Goal: Information Seeking & Learning: Learn about a topic

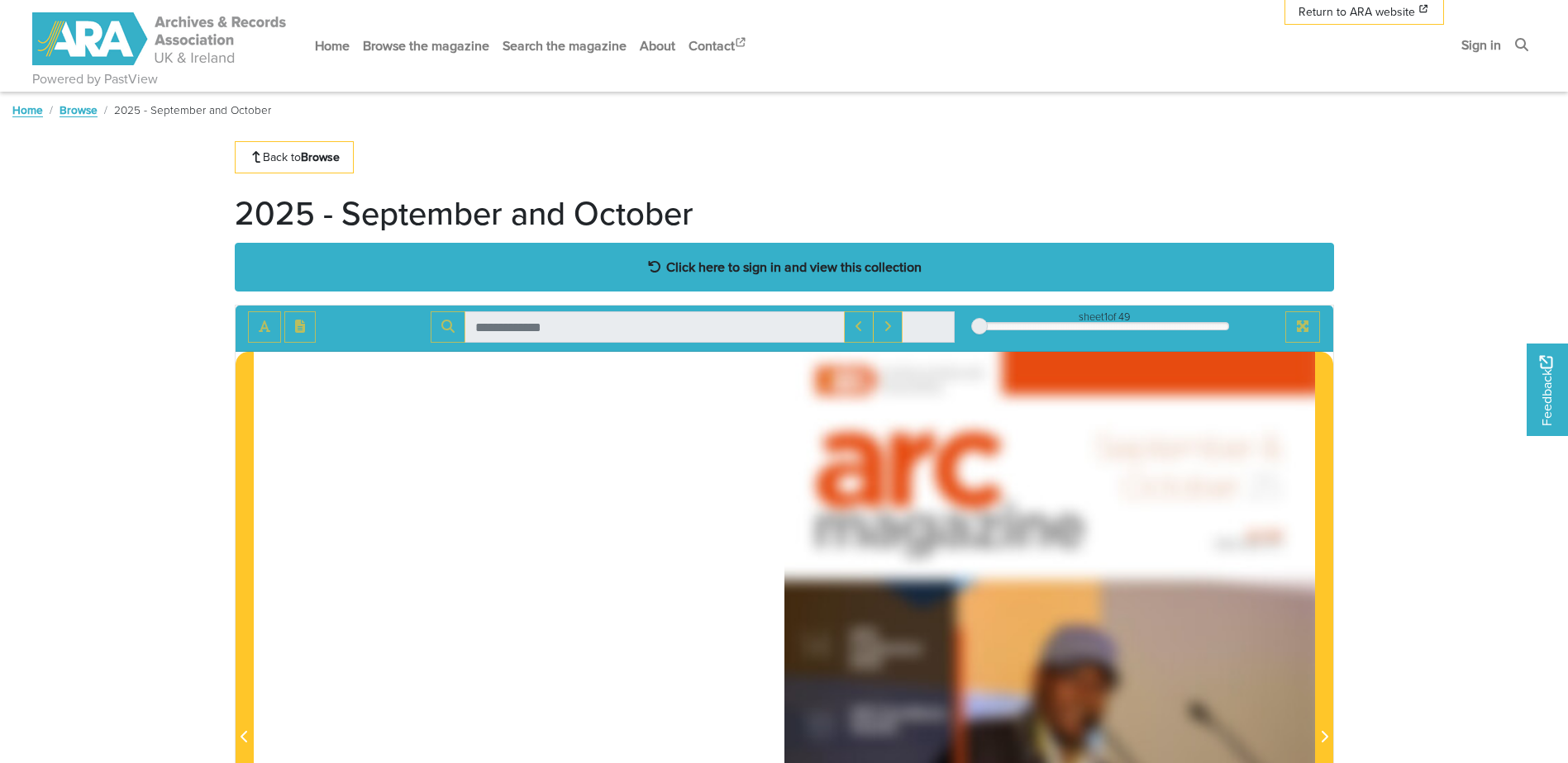
click at [838, 276] on strong "Click here to sign in and view this collection" at bounding box center [794, 267] width 255 height 19
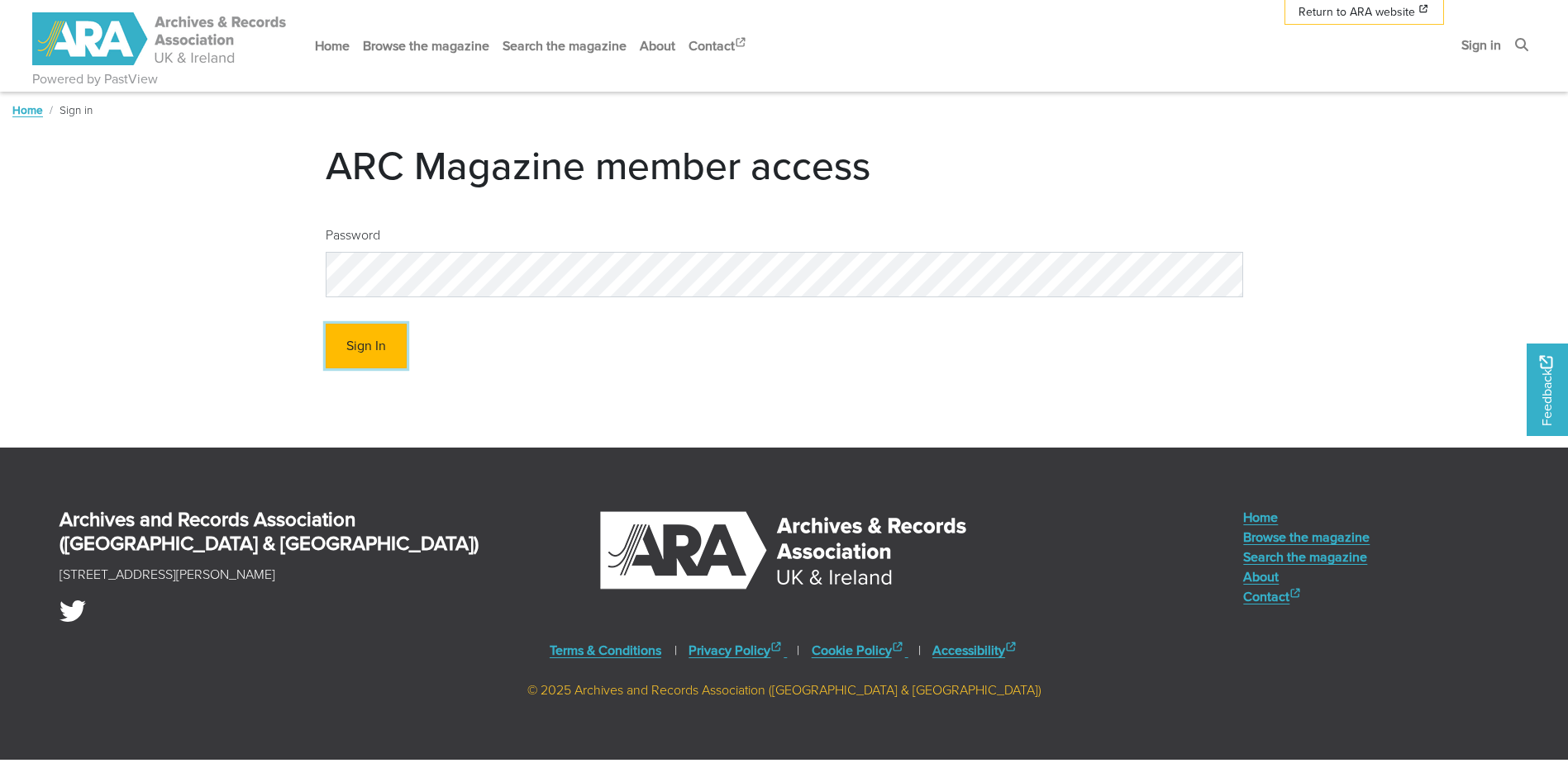
click at [373, 355] on button "Sign In" at bounding box center [366, 346] width 81 height 45
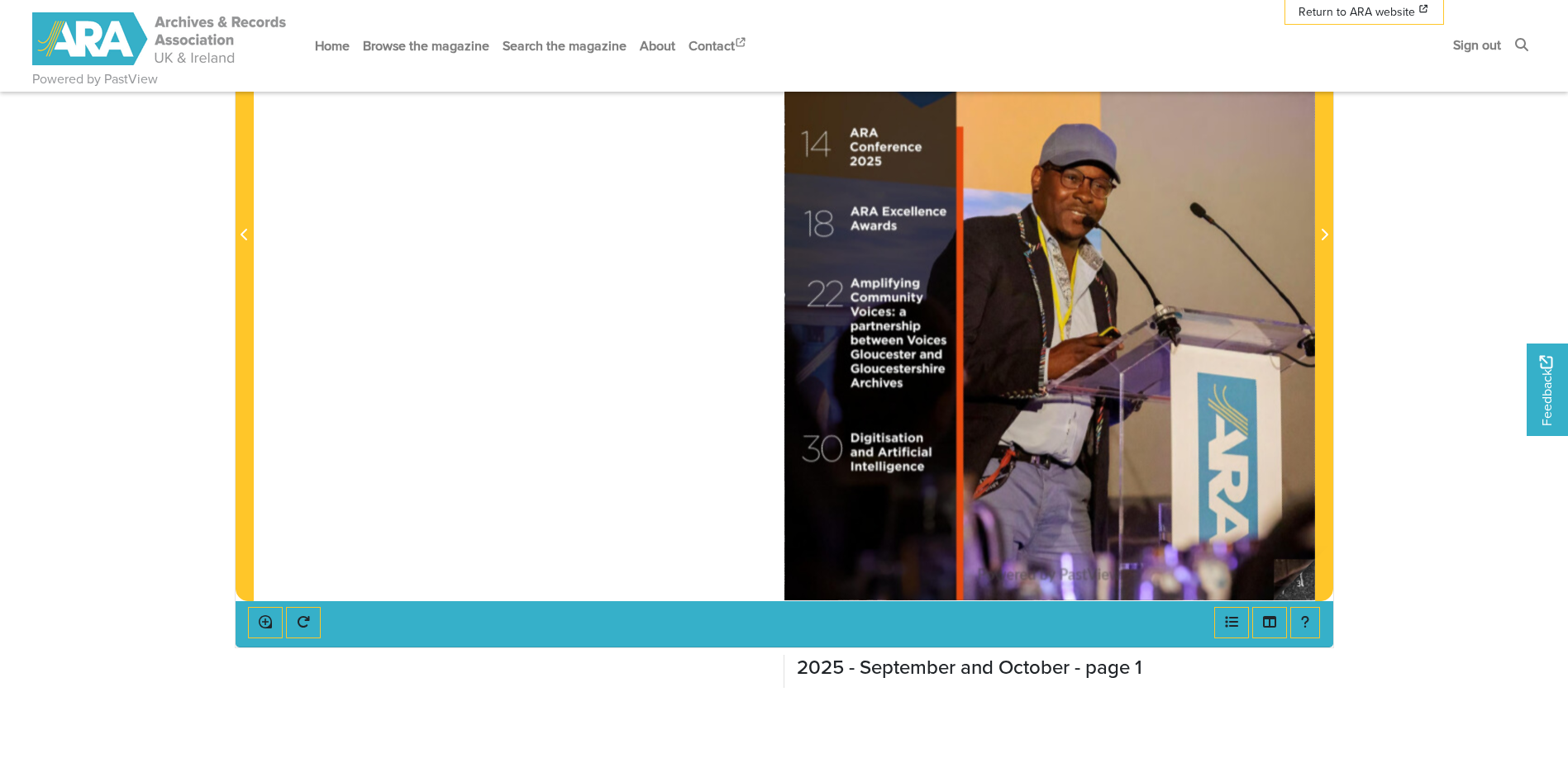
scroll to position [331, 0]
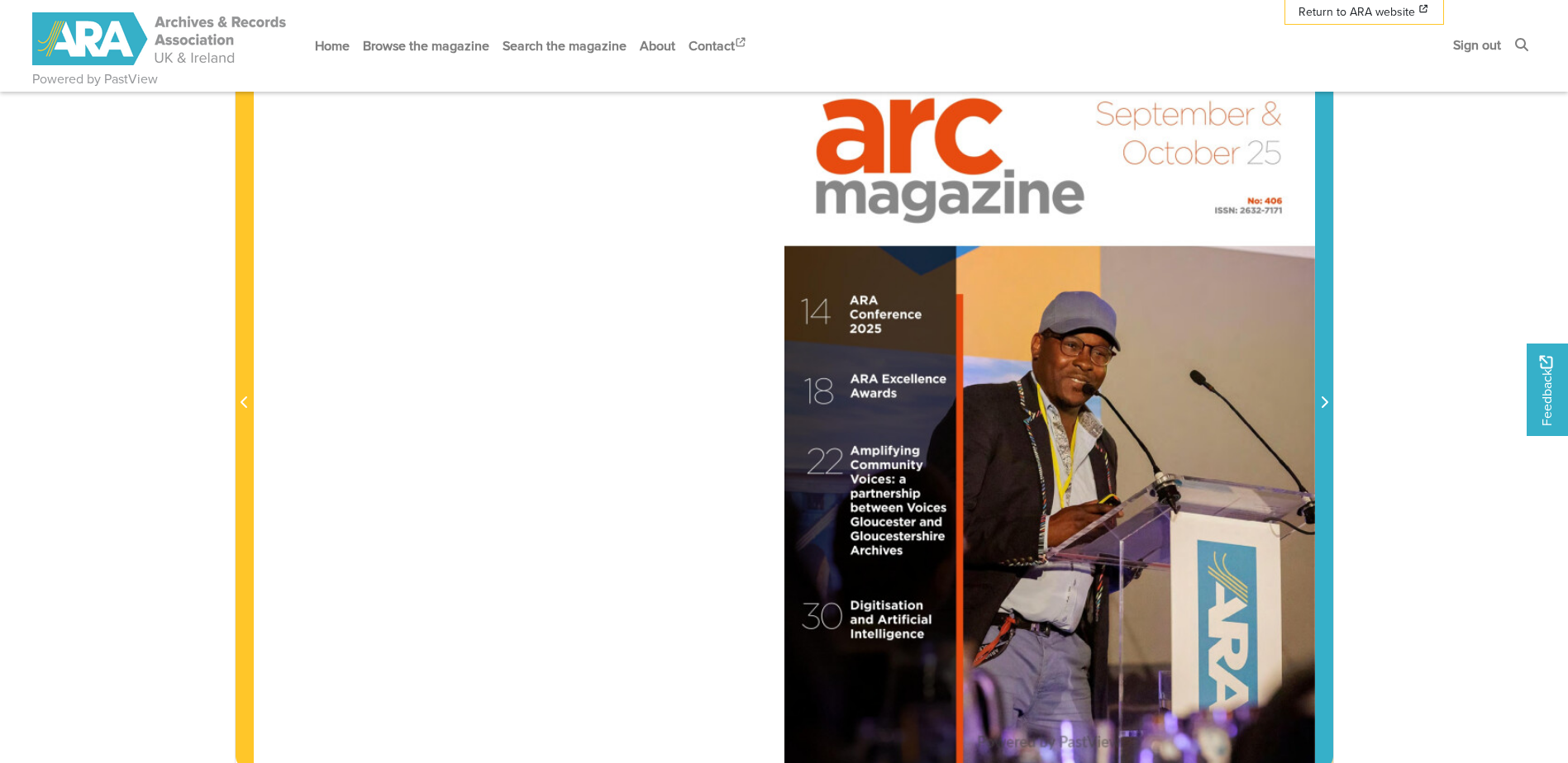
click at [1320, 396] on icon "Next Page" at bounding box center [1324, 401] width 8 height 13
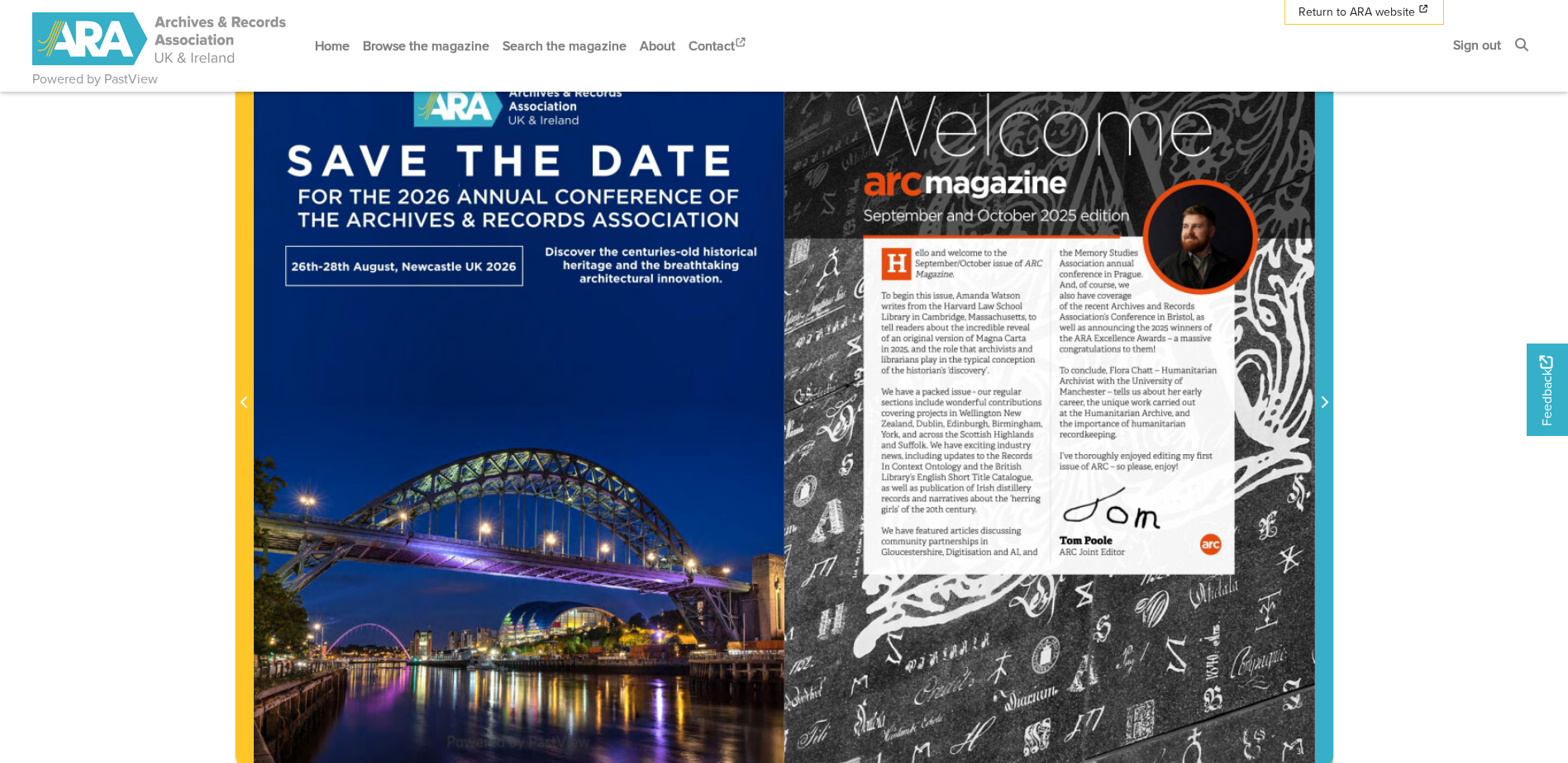
click at [1317, 401] on span "Next Page" at bounding box center [1324, 403] width 17 height 20
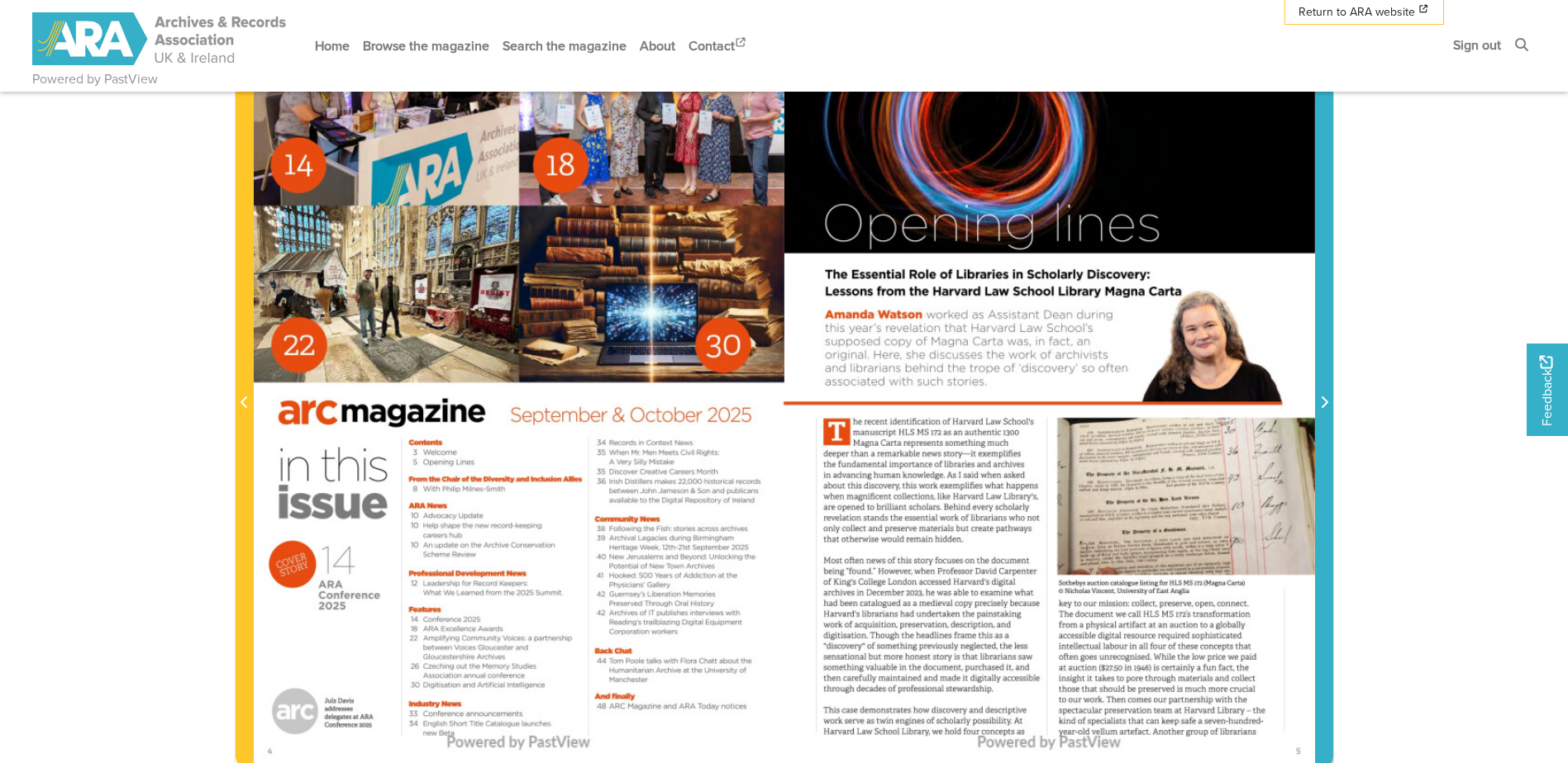
click at [1317, 401] on span "Next Page" at bounding box center [1324, 403] width 17 height 20
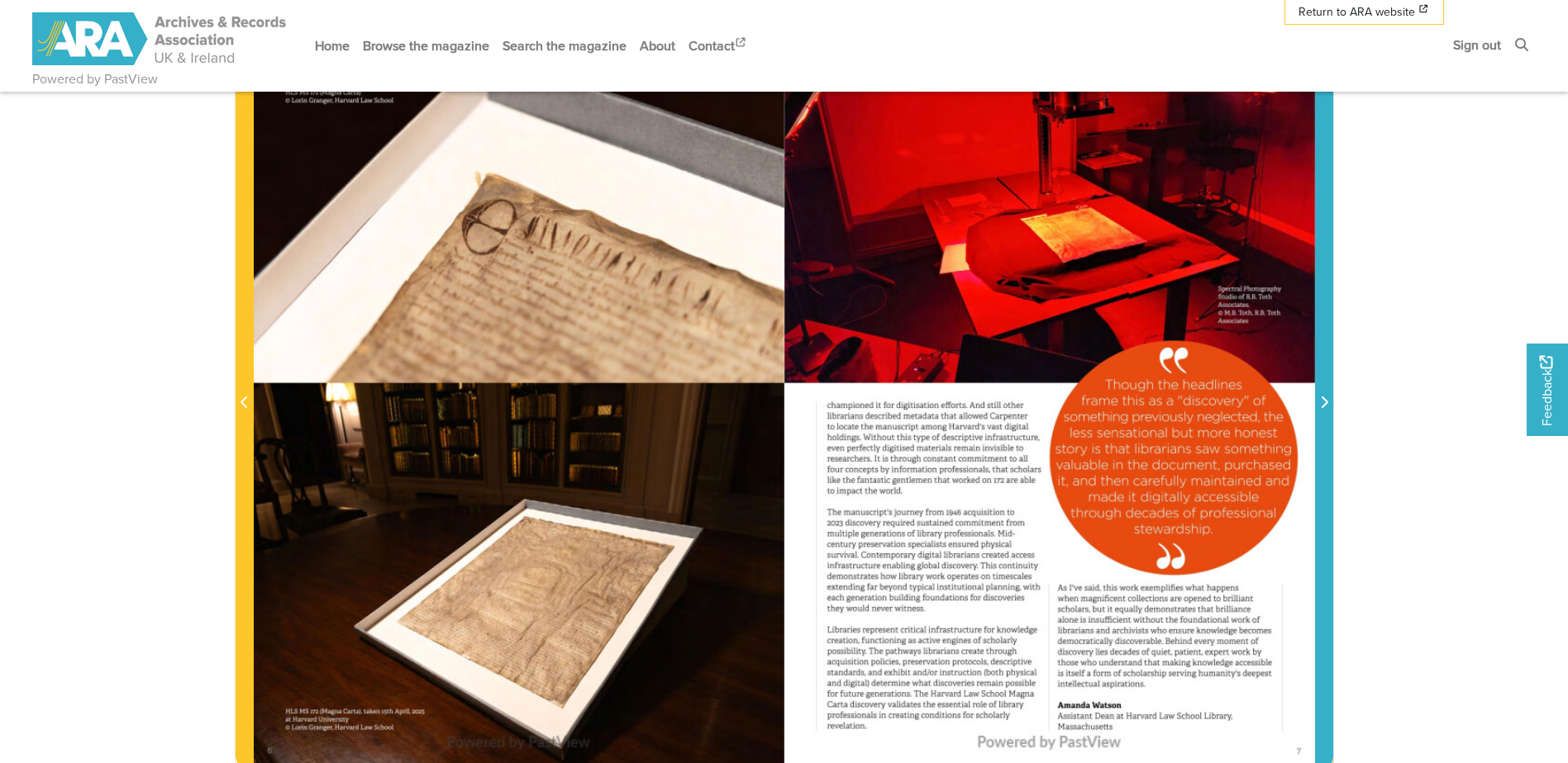
click at [1317, 401] on span "Next Page" at bounding box center [1324, 403] width 17 height 20
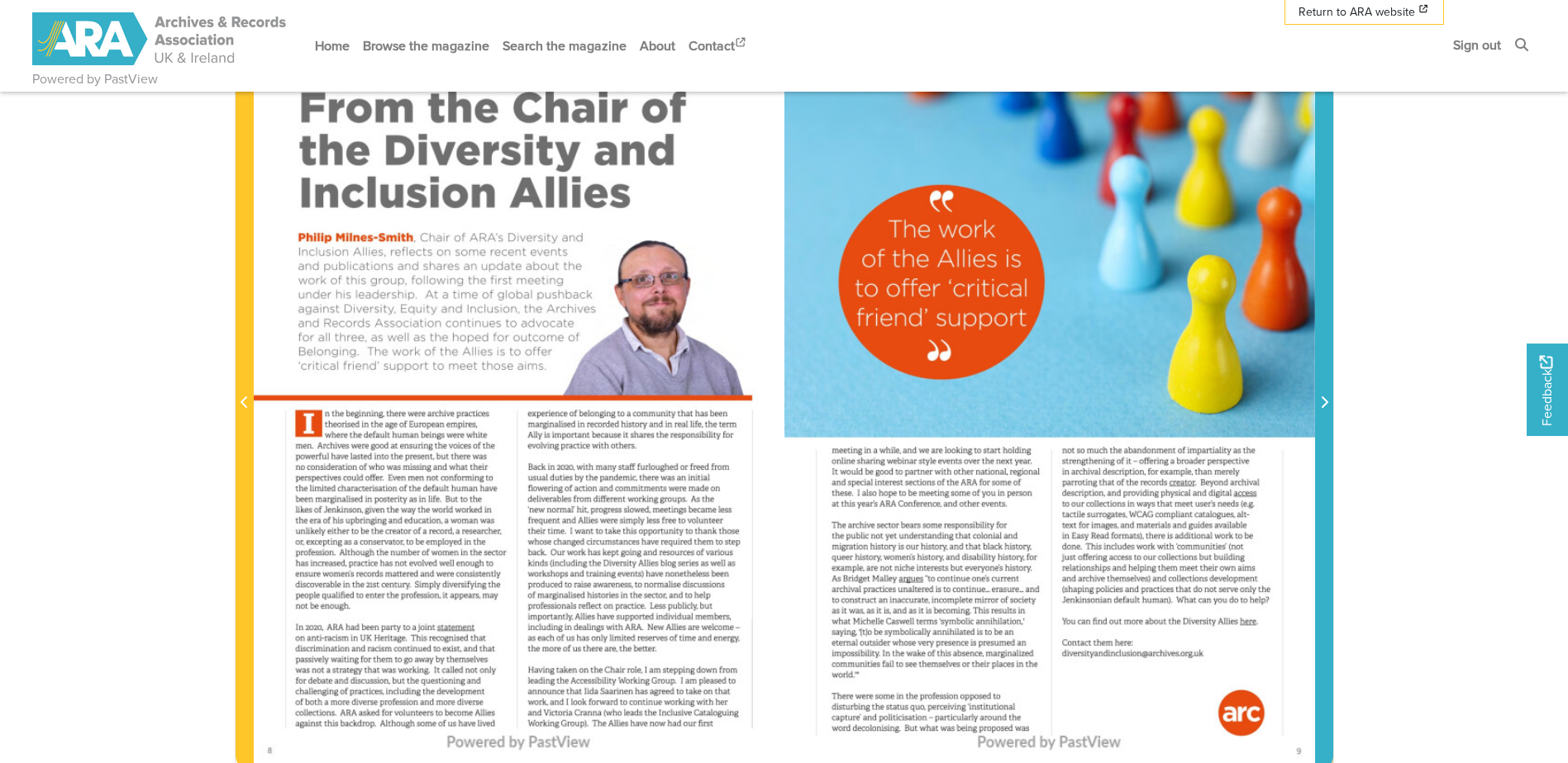
click at [1317, 401] on span "Next Page" at bounding box center [1324, 403] width 17 height 20
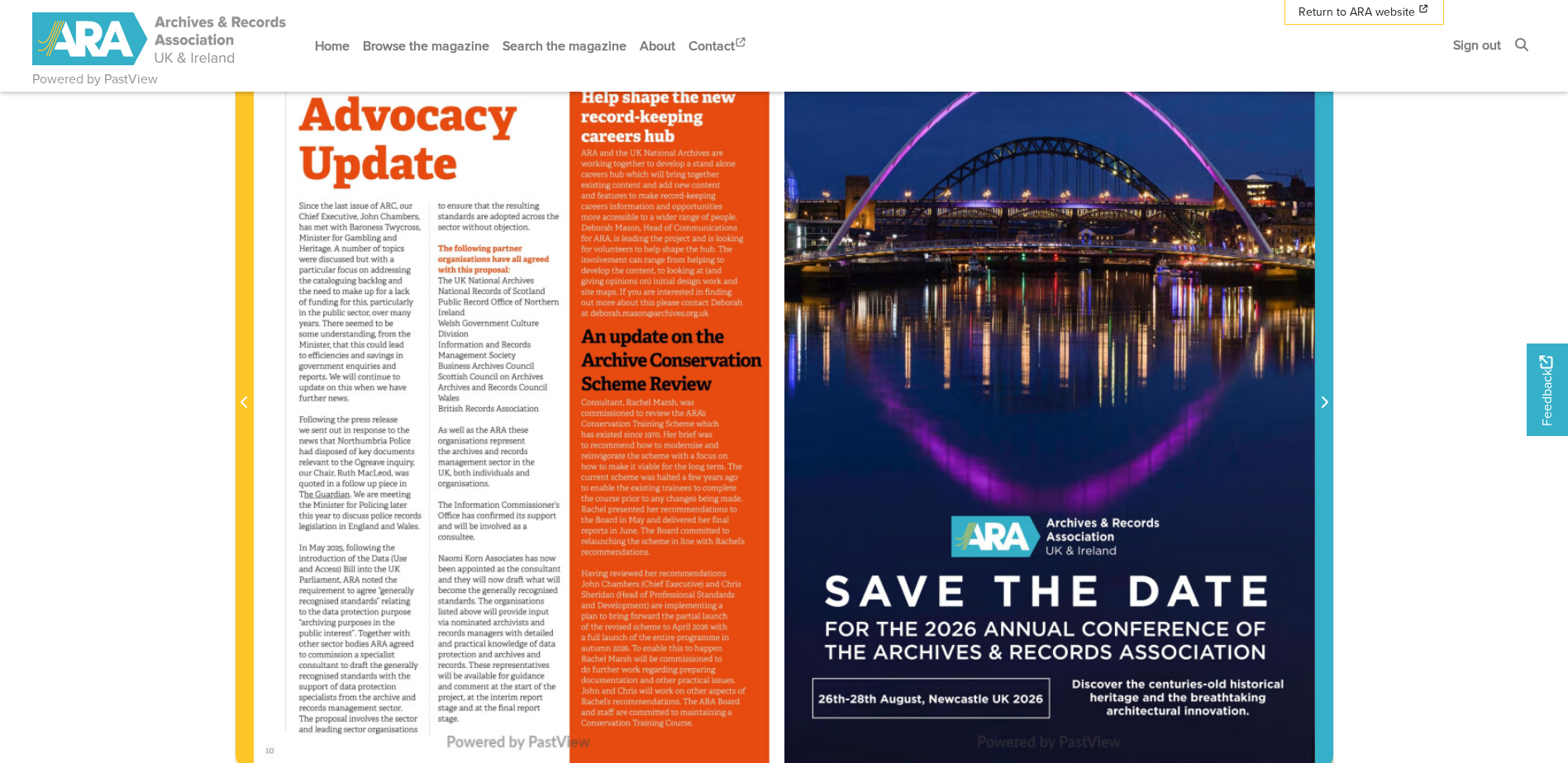
click at [1317, 401] on span "Next Page" at bounding box center [1324, 403] width 17 height 20
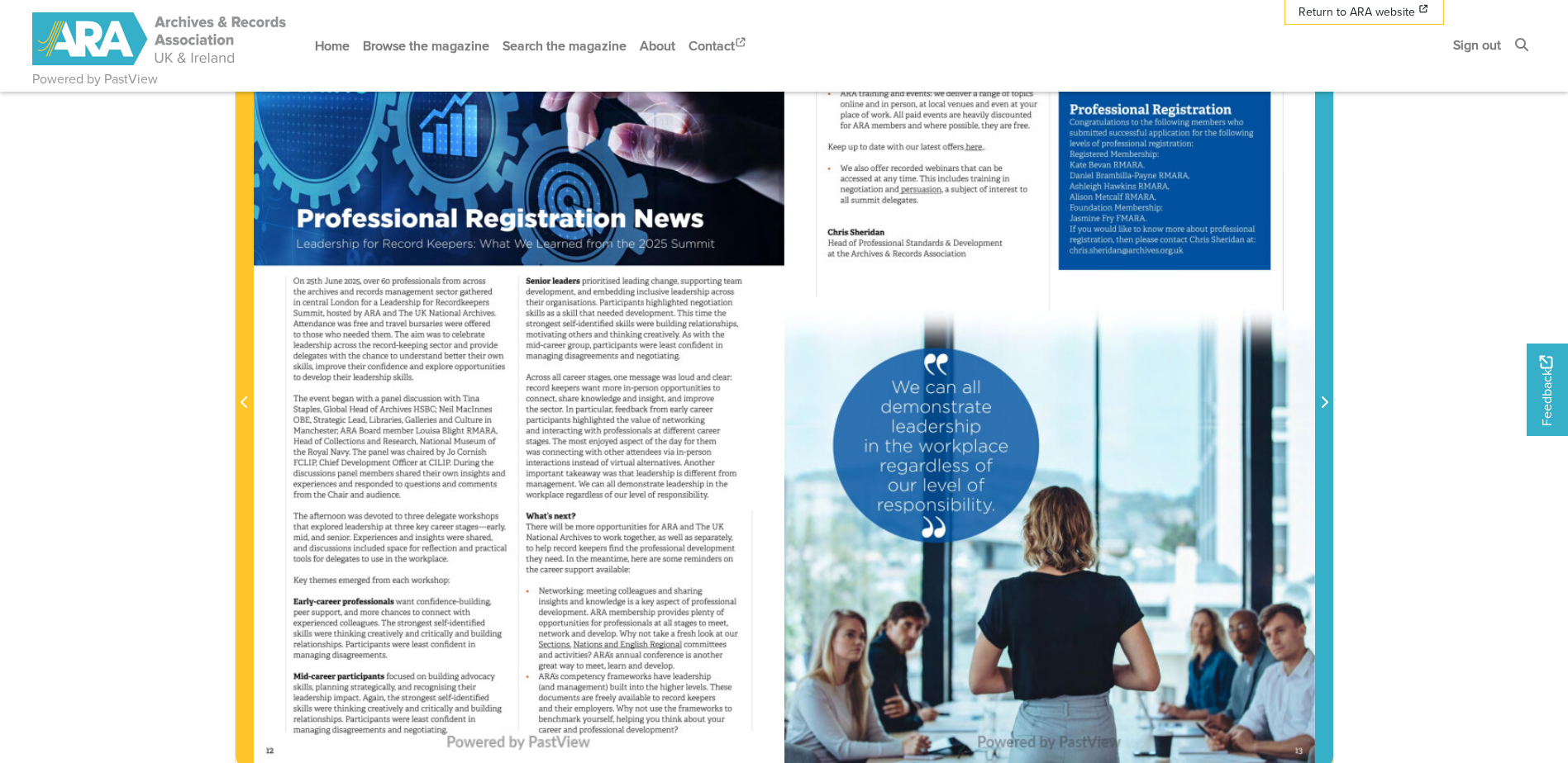
click at [1317, 401] on span "Next Page" at bounding box center [1324, 403] width 17 height 20
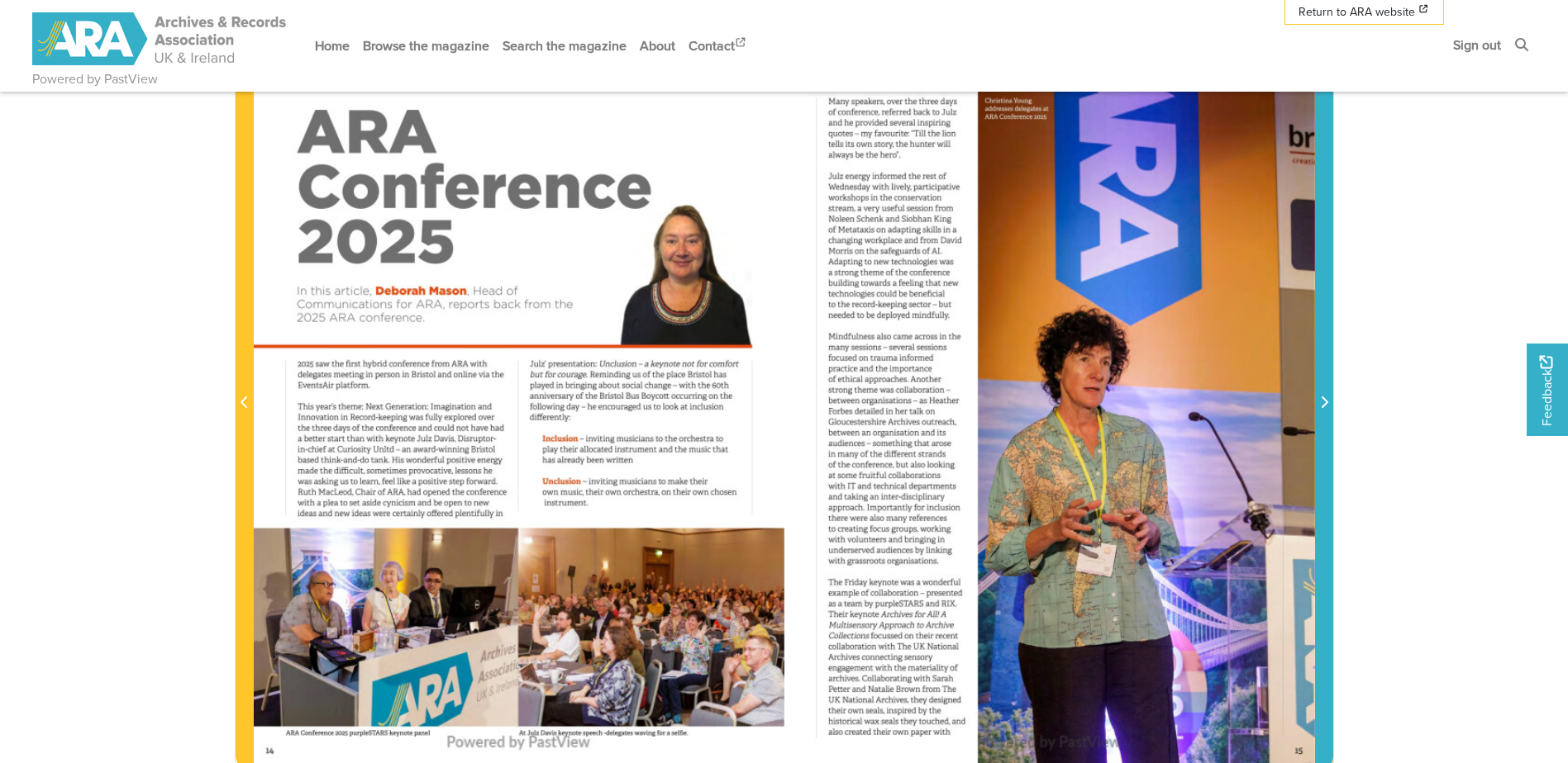
click at [1317, 401] on span "Next Page" at bounding box center [1324, 403] width 17 height 20
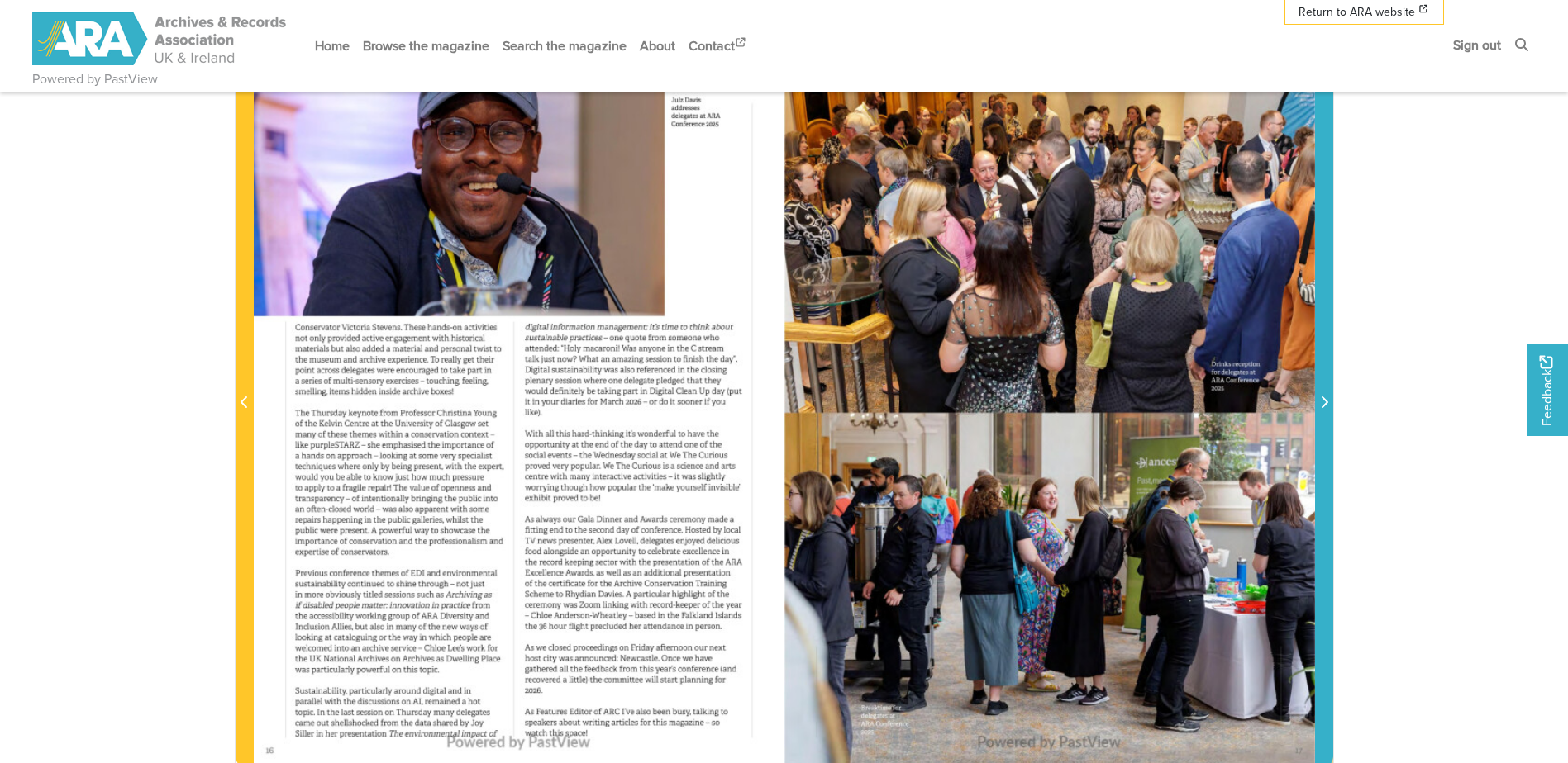
click at [1317, 401] on span "Next Page" at bounding box center [1324, 403] width 17 height 20
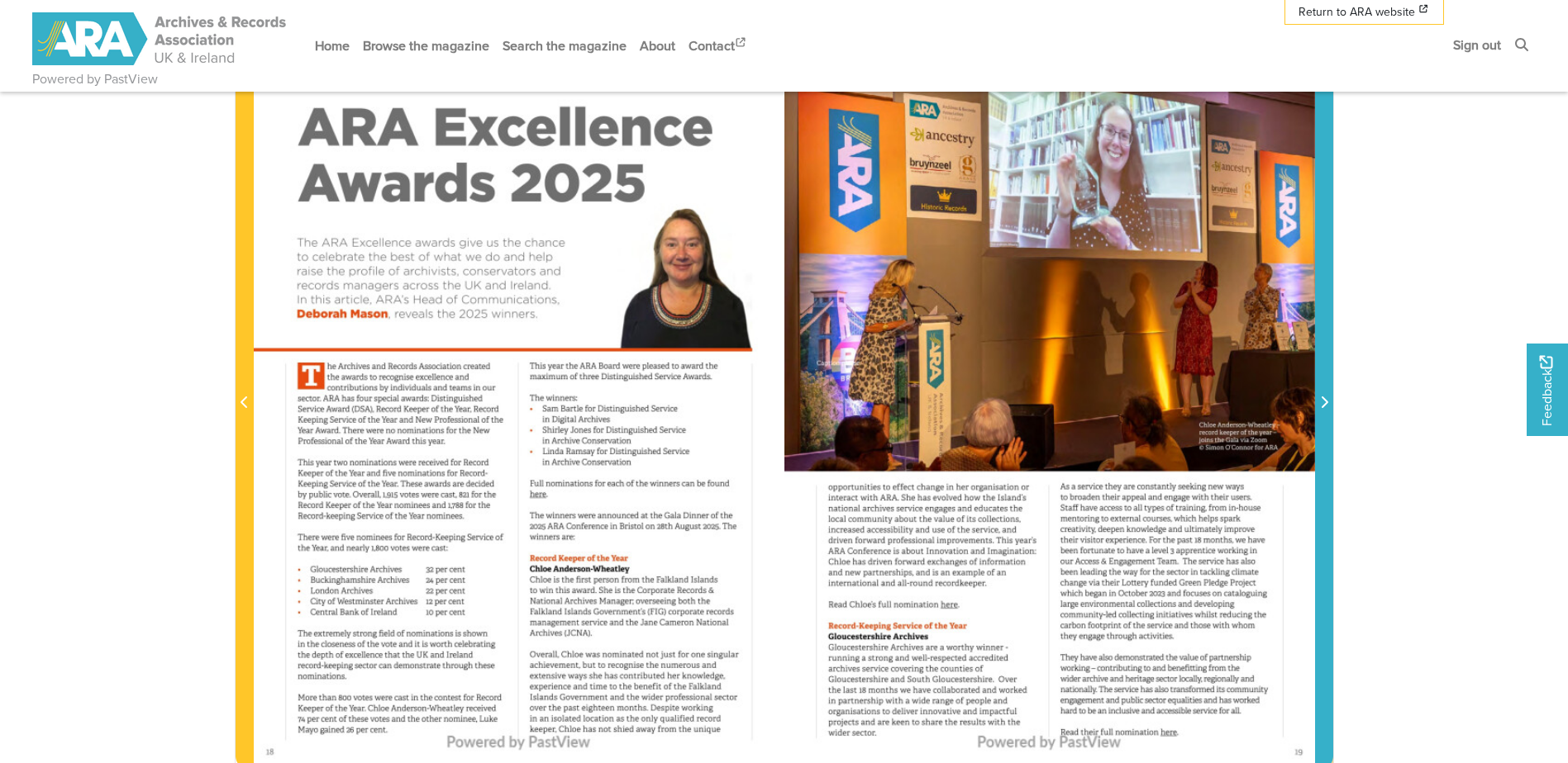
click at [1317, 401] on span "Next Page" at bounding box center [1324, 403] width 17 height 20
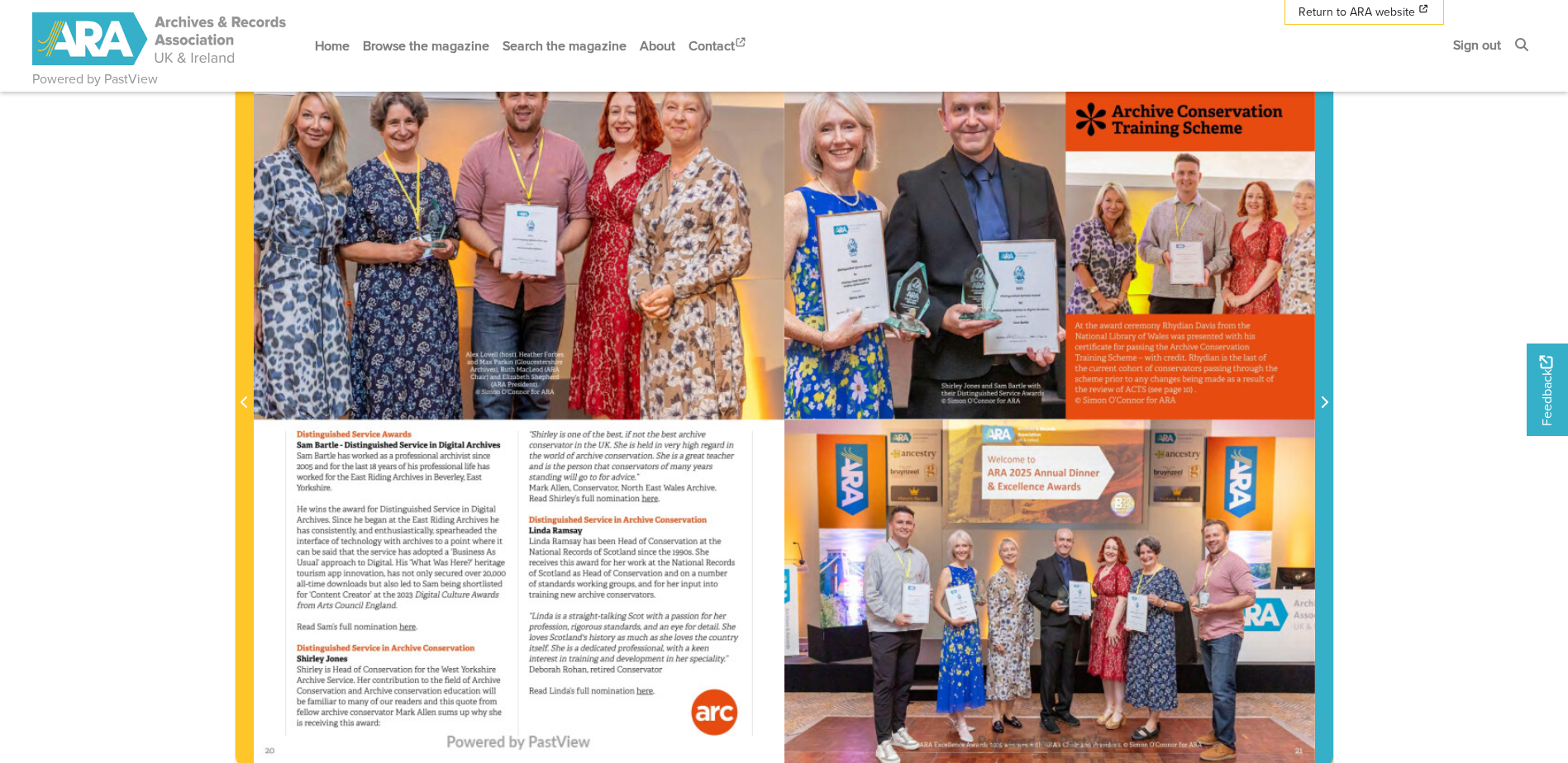
click at [1317, 401] on span "Next Page" at bounding box center [1324, 403] width 17 height 20
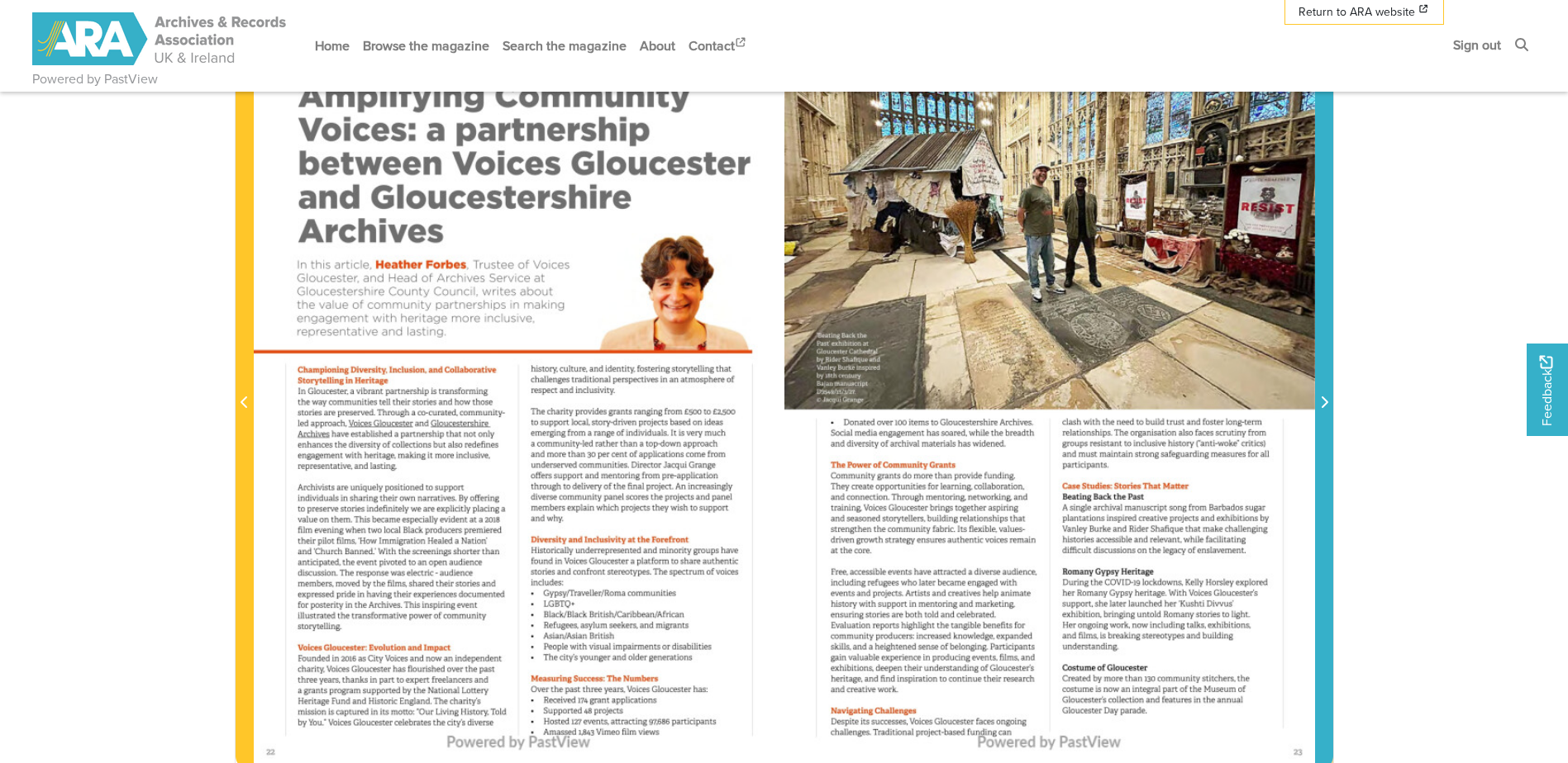
click at [1317, 401] on span "Next Page" at bounding box center [1324, 403] width 17 height 20
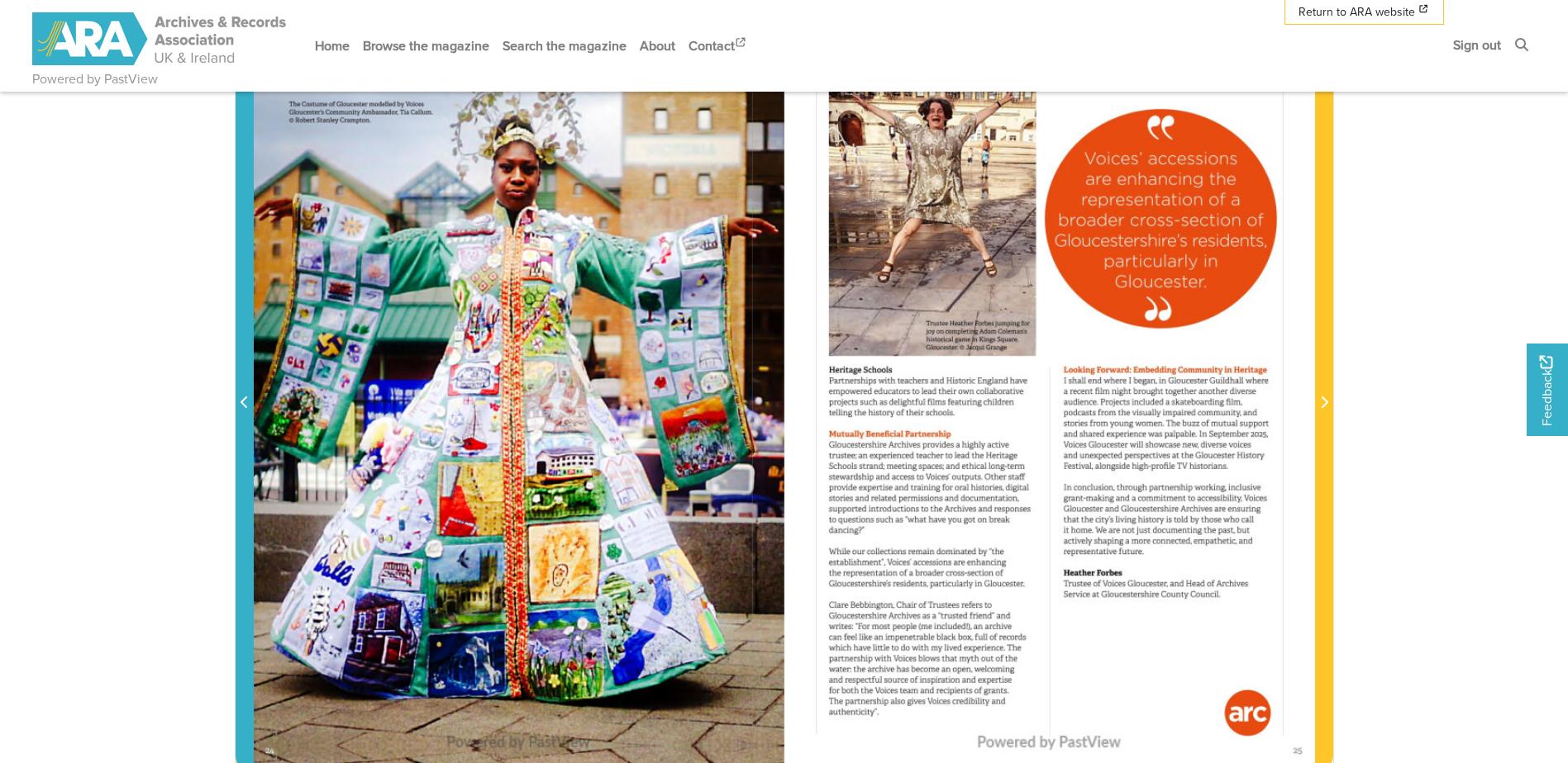
click at [241, 411] on span "Previous Page" at bounding box center [244, 403] width 17 height 20
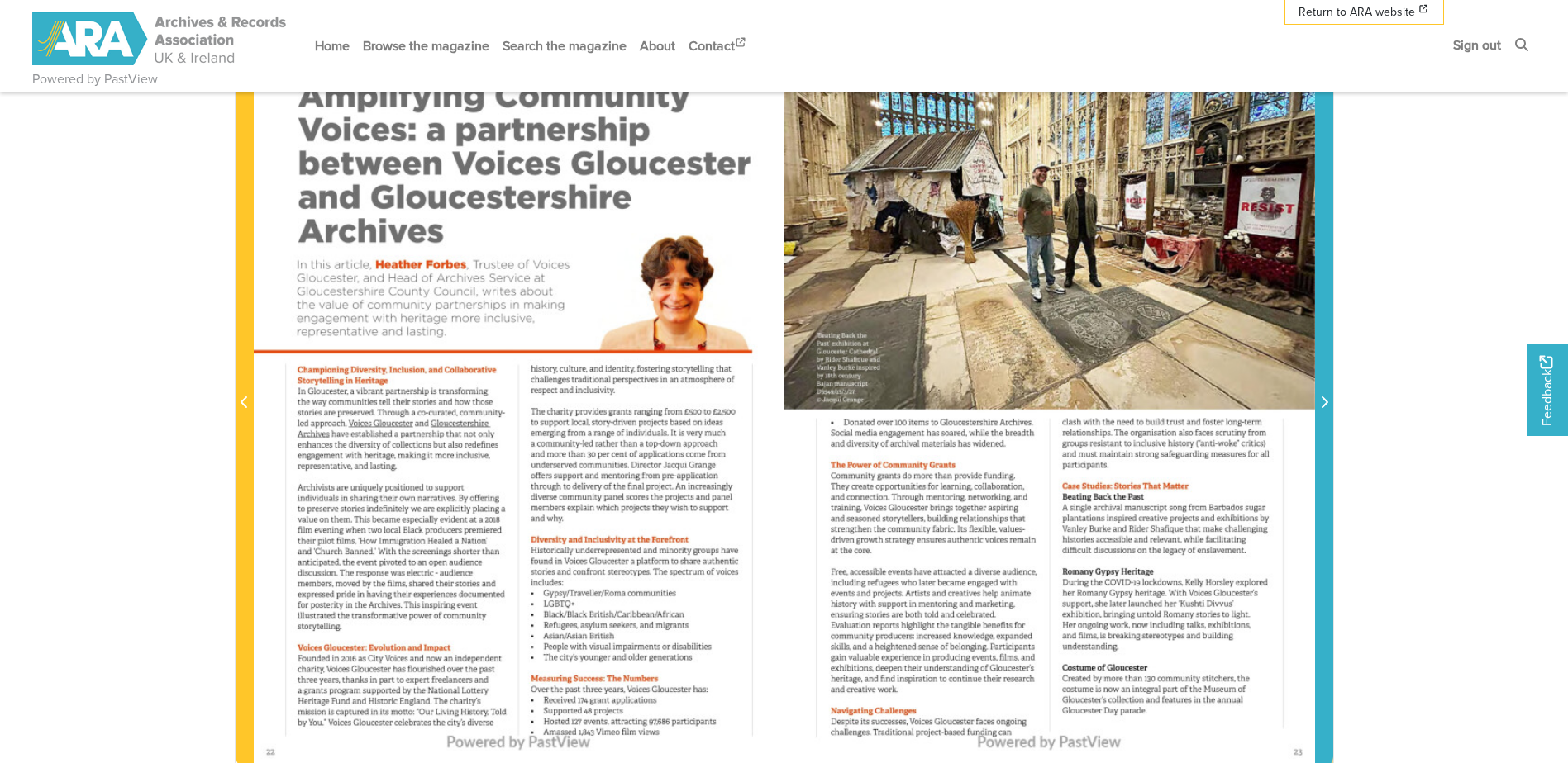
click at [1320, 381] on span "Next Page" at bounding box center [1324, 392] width 17 height 748
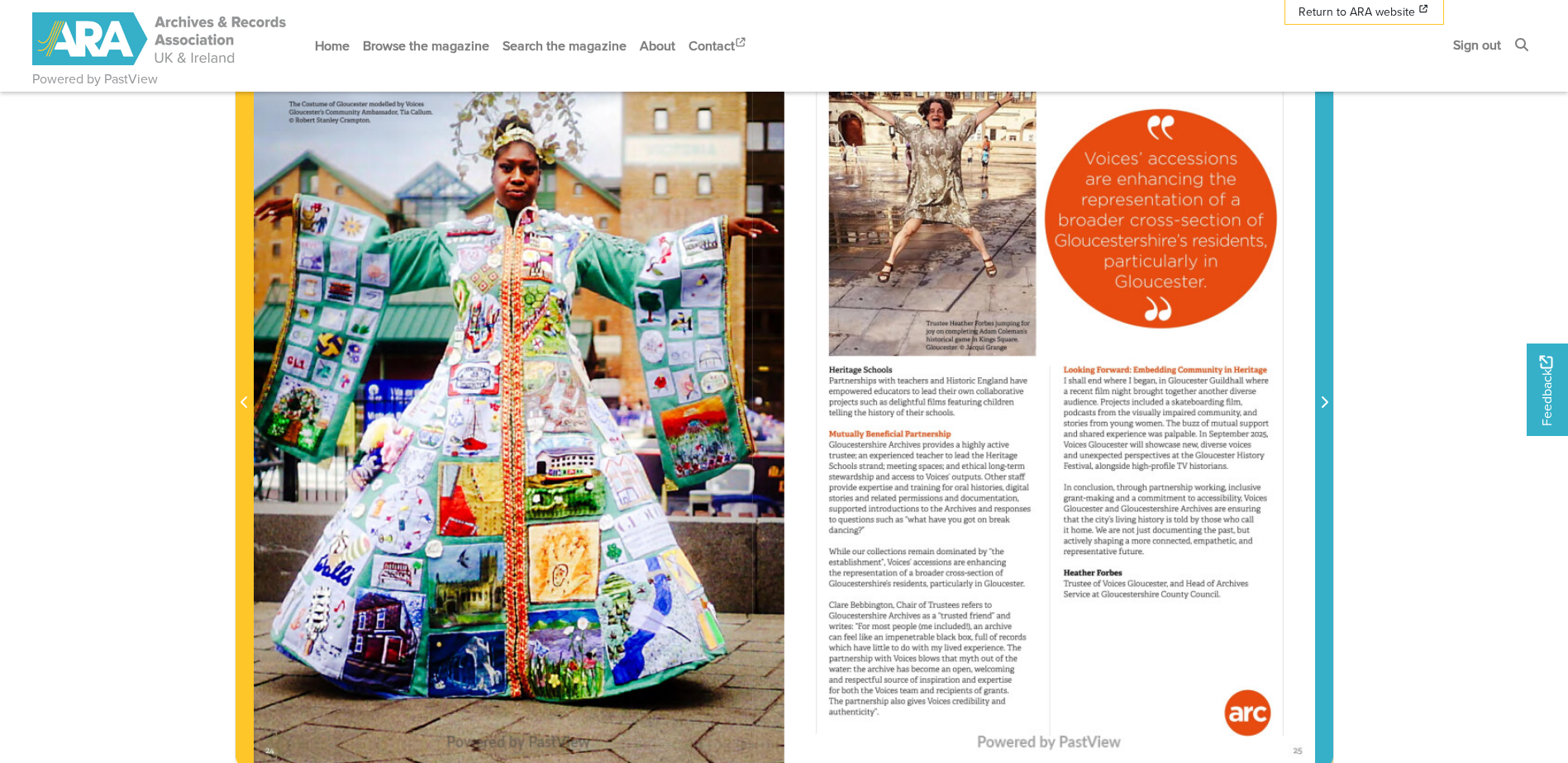
click at [1320, 381] on span "Next Page" at bounding box center [1324, 392] width 17 height 748
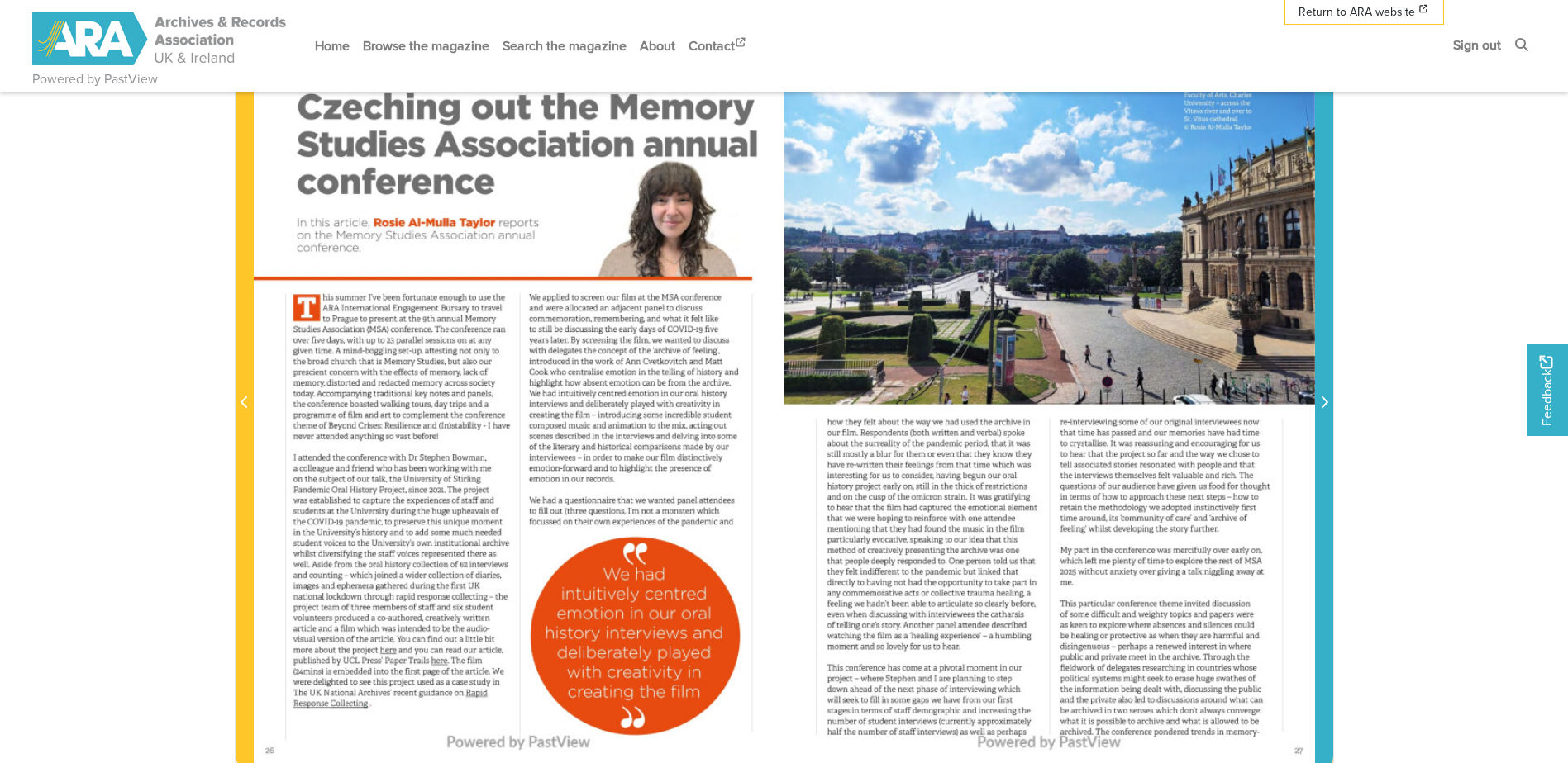
click at [1320, 381] on span "Next Page" at bounding box center [1324, 392] width 17 height 748
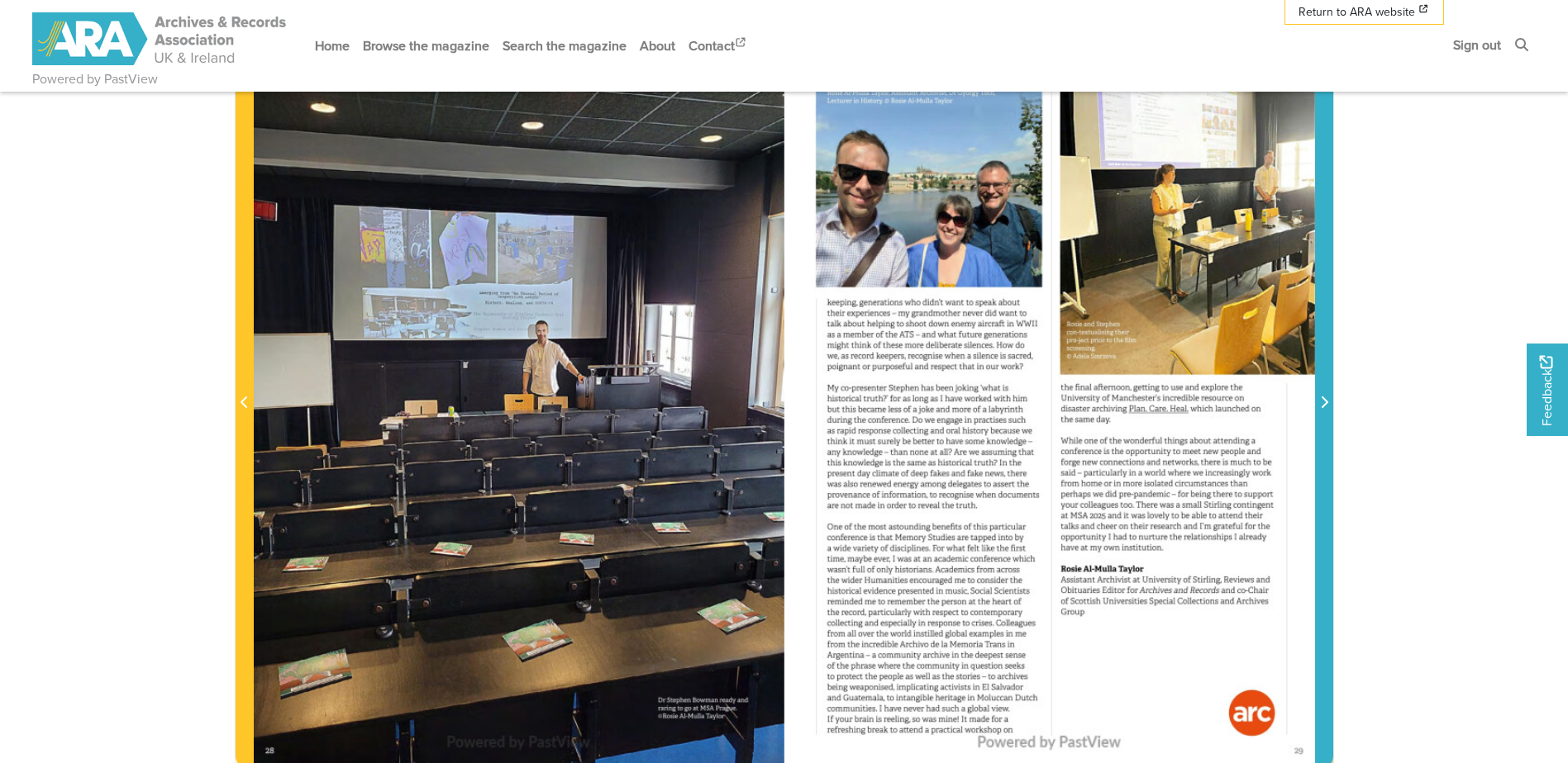
click at [1320, 381] on span "Next Page" at bounding box center [1324, 392] width 17 height 748
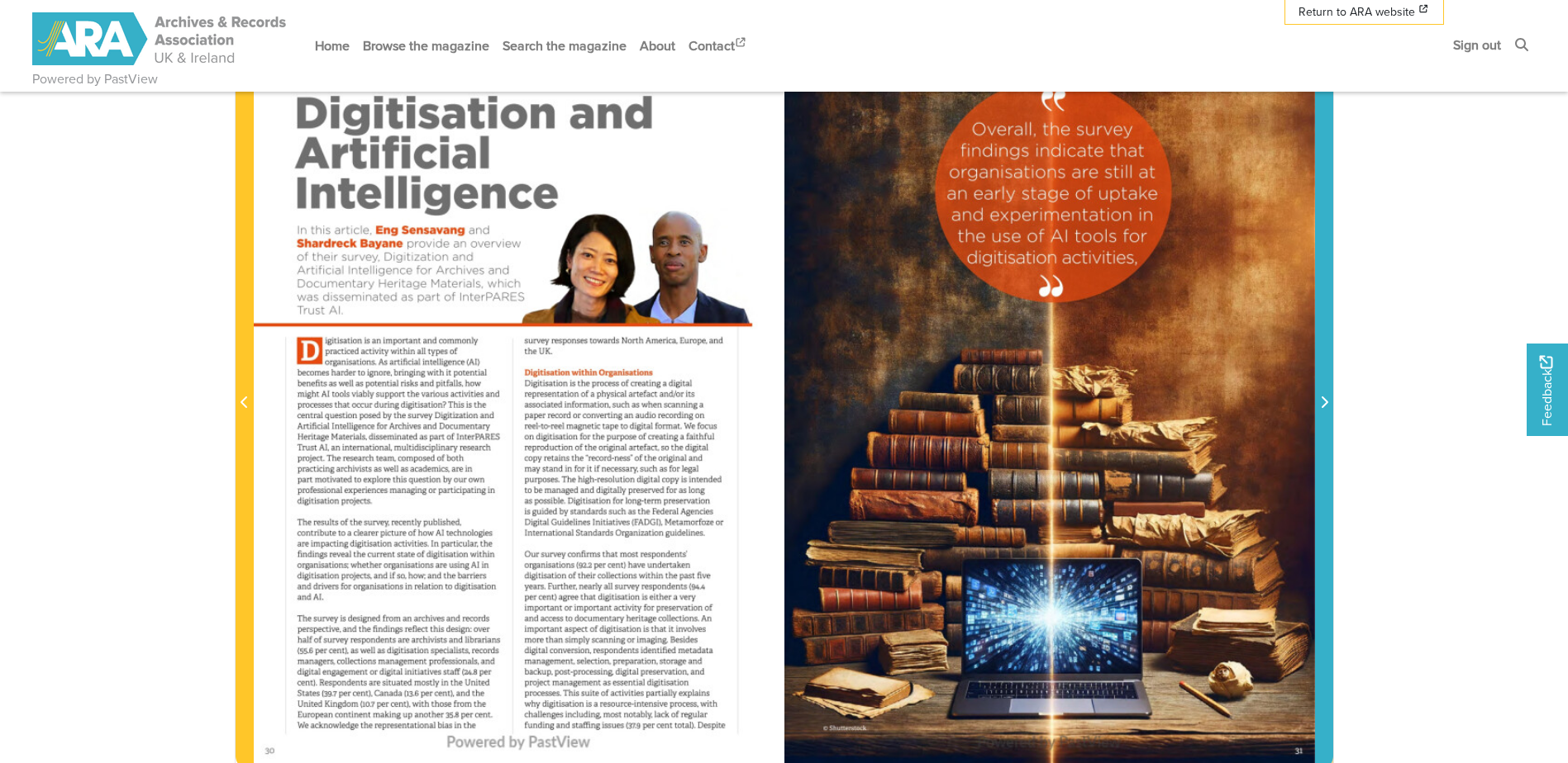
click at [1320, 381] on span "Next Page" at bounding box center [1324, 392] width 17 height 748
